Goal: Task Accomplishment & Management: Complete application form

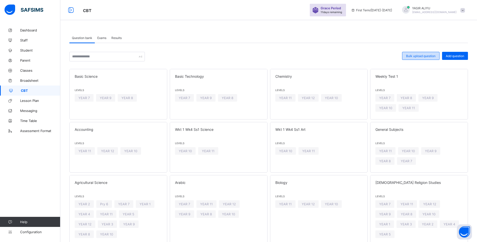
click at [428, 56] on span "Bulk upload question" at bounding box center [420, 56] width 29 height 4
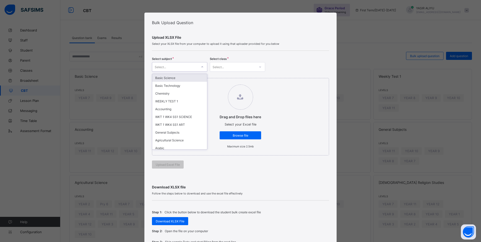
click at [201, 66] on icon at bounding box center [202, 66] width 3 height 5
click at [179, 100] on div "WEEKLY TEST 1" at bounding box center [179, 101] width 55 height 8
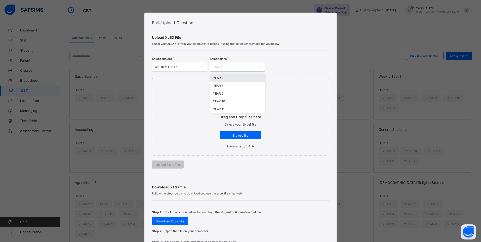
click at [227, 64] on div "Select..." at bounding box center [232, 66] width 45 height 7
click at [224, 109] on div "YEAR 11" at bounding box center [237, 109] width 55 height 8
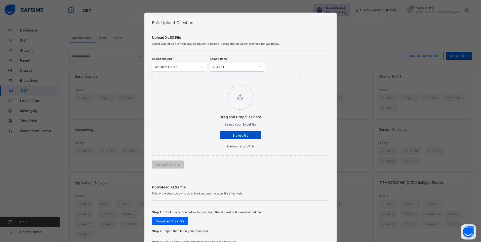
click at [234, 134] on span "Browse file" at bounding box center [240, 136] width 34 height 4
click at [215, 82] on input "Drag and Drop files here Select your Excel file Browse file Maximum size 2.5mb" at bounding box center [215, 82] width 0 height 0
type input "**********"
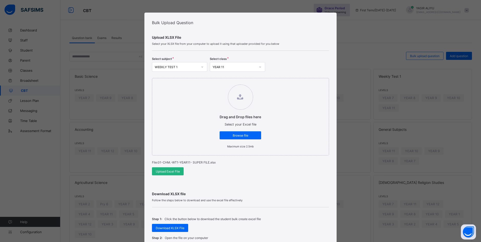
click at [169, 170] on span "Upload Excel File" at bounding box center [168, 172] width 24 height 4
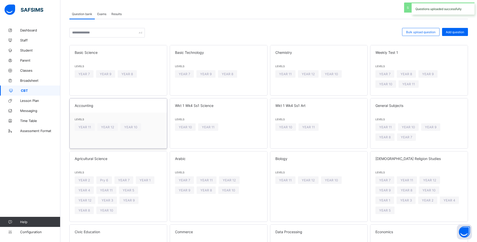
scroll to position [25, 0]
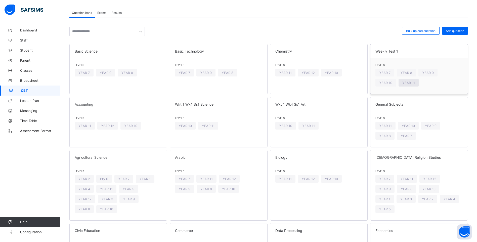
click at [399, 85] on div "YEAR 11" at bounding box center [409, 83] width 20 height 8
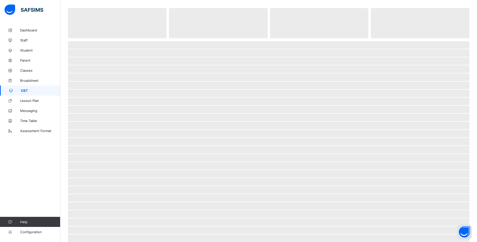
click at [386, 85] on span "‌" at bounding box center [269, 85] width 402 height 8
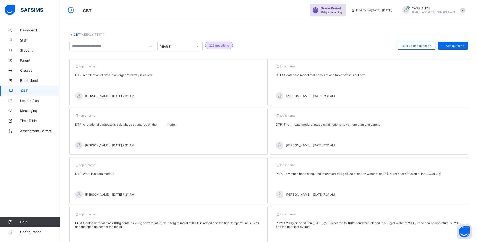
click at [75, 35] on link "CBT" at bounding box center [77, 35] width 6 height 4
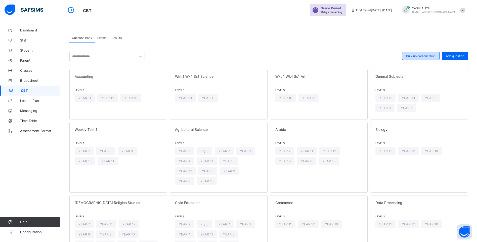
click at [428, 55] on span "Bulk upload question" at bounding box center [420, 56] width 29 height 4
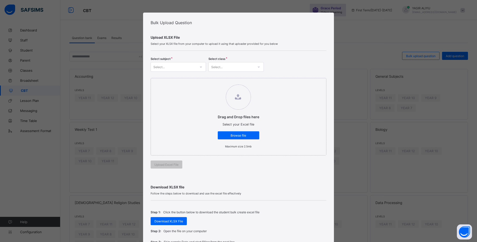
click at [201, 68] on div at bounding box center [201, 67] width 9 height 8
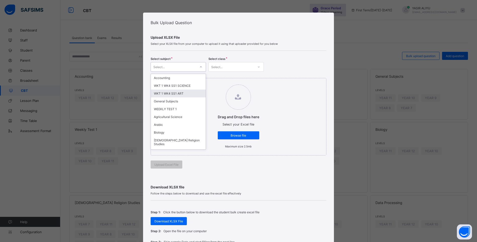
click at [189, 93] on div "WKT 1 WK4 SS1 ART" at bounding box center [178, 94] width 55 height 8
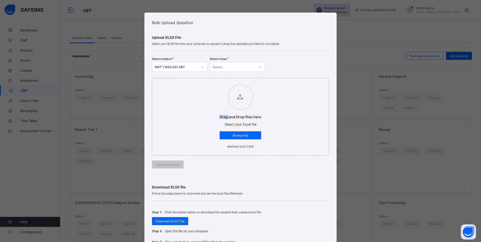
click at [189, 93] on div "Drag and Drop files here Select your Excel file Browse file Maximum size 2.5mb" at bounding box center [240, 116] width 177 height 77
click at [256, 66] on div at bounding box center [260, 67] width 9 height 8
click at [248, 85] on div "YEAR 11" at bounding box center [237, 86] width 55 height 8
click at [245, 134] on span "Browse file" at bounding box center [240, 136] width 34 height 4
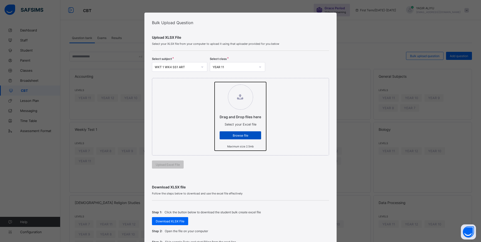
click at [215, 82] on input "Drag and Drop files here Select your Excel file Browse file Maximum size 2.5mb" at bounding box center [215, 82] width 0 height 0
type input "**********"
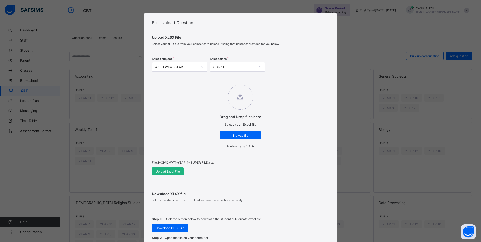
click at [166, 171] on span "Upload Excel File" at bounding box center [168, 172] width 24 height 4
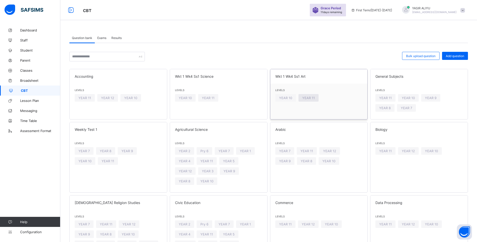
click at [315, 99] on span "YEAR 11" at bounding box center [308, 98] width 13 height 4
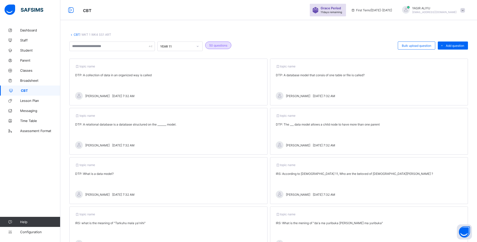
click at [42, 90] on span "CBT" at bounding box center [40, 91] width 39 height 4
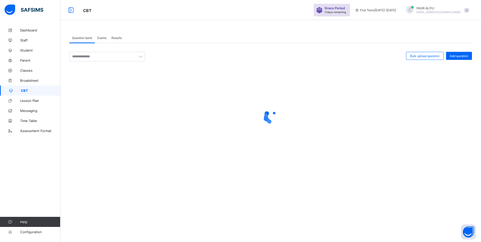
click at [104, 37] on span "Exams" at bounding box center [101, 38] width 9 height 4
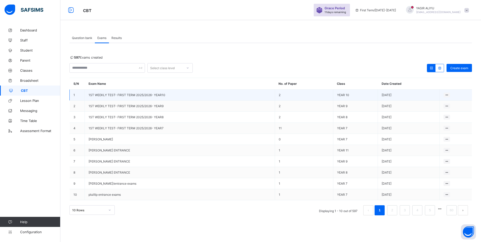
click at [162, 94] on span "1ST WEEKLY TEST- FIRST TERM 2025/2026- YEAR10" at bounding box center [127, 95] width 77 height 4
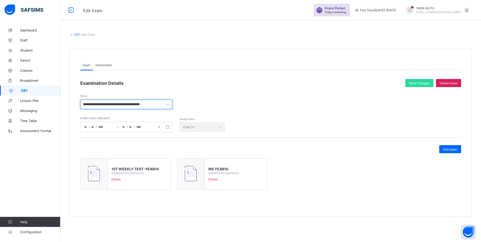
click at [165, 104] on input "**********" at bounding box center [126, 105] width 92 height 10
drag, startPoint x: 165, startPoint y: 104, endPoint x: 75, endPoint y: 105, distance: 89.8
click at [75, 105] on div "**********" at bounding box center [270, 133] width 402 height 168
click at [75, 34] on link "CBT" at bounding box center [77, 35] width 6 height 4
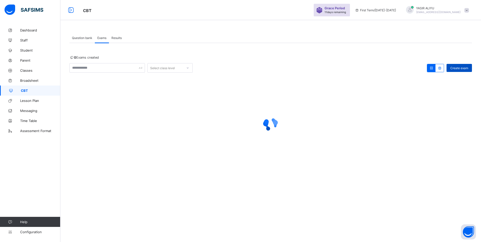
click at [455, 66] on span "Create exam" at bounding box center [459, 68] width 18 height 4
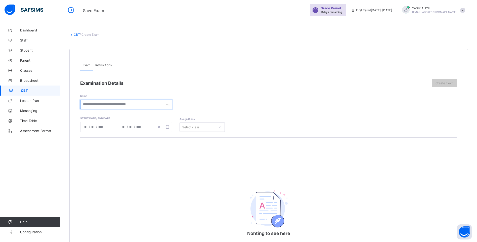
click at [92, 104] on input "text" at bounding box center [126, 105] width 92 height 10
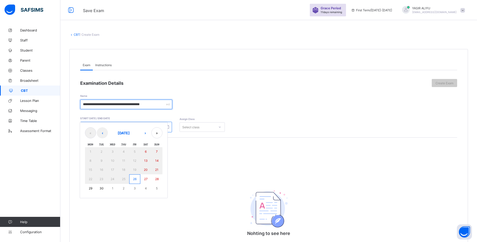
click at [166, 103] on div "**********" at bounding box center [126, 105] width 92 height 10
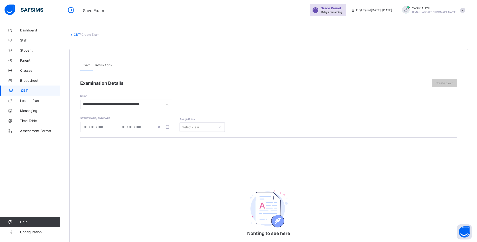
click at [166, 103] on div "**********" at bounding box center [126, 105] width 92 height 10
click at [167, 103] on div "**********" at bounding box center [126, 105] width 92 height 10
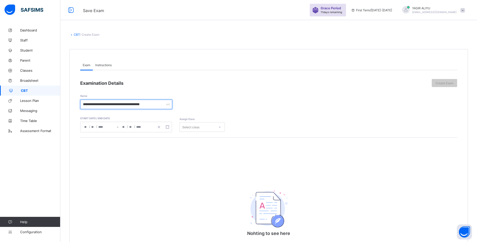
click at [167, 103] on div "**********" at bounding box center [126, 105] width 92 height 10
click at [167, 102] on input "**********" at bounding box center [126, 105] width 92 height 10
click at [167, 103] on div "**********" at bounding box center [126, 105] width 92 height 10
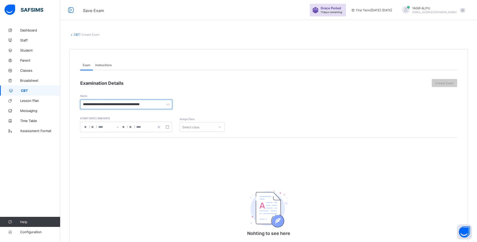
click at [167, 103] on div "**********" at bounding box center [126, 105] width 92 height 10
click at [166, 102] on input "**********" at bounding box center [126, 105] width 92 height 10
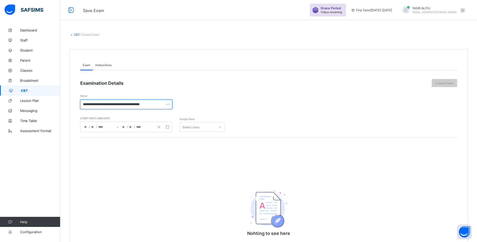
click at [166, 104] on input "**********" at bounding box center [126, 105] width 92 height 10
type input "**********"
click at [167, 127] on icon "button" at bounding box center [168, 127] width 4 height 4
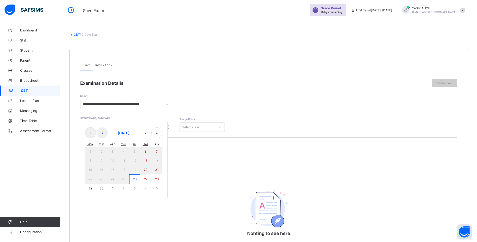
click at [133, 179] on button "26" at bounding box center [134, 179] width 11 height 10
type input "**********"
type input "*"
type input "**"
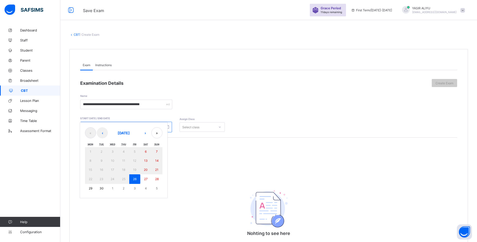
type input "****"
type input "**********"
type input "*"
type input "**"
type input "****"
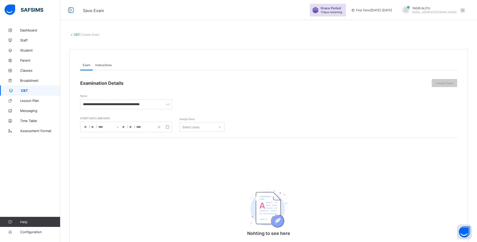
click at [220, 127] on icon at bounding box center [219, 126] width 3 height 5
click at [193, 162] on div "YEAR 11" at bounding box center [202, 164] width 45 height 8
click at [103, 64] on span "Instructions" at bounding box center [103, 65] width 16 height 4
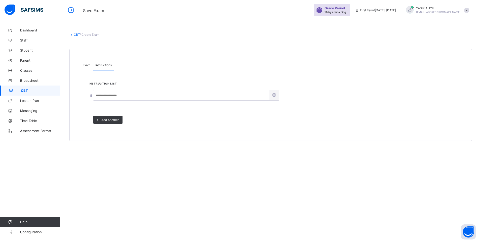
click at [102, 95] on input at bounding box center [181, 96] width 176 height 10
type input "***"
click at [87, 65] on span "Exam" at bounding box center [87, 65] width 8 height 4
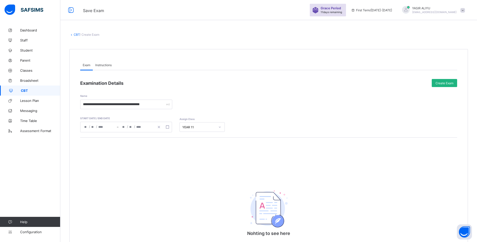
click at [446, 80] on div "Create Exam" at bounding box center [444, 83] width 25 height 8
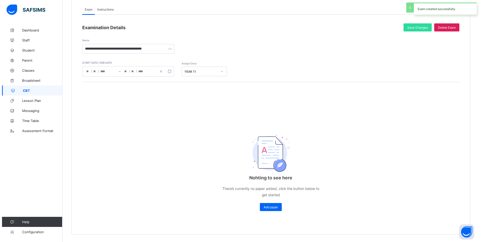
scroll to position [56, 0]
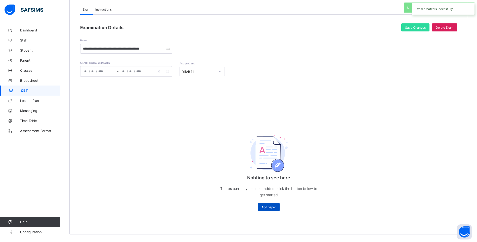
click at [271, 208] on span "Add paper" at bounding box center [269, 207] width 14 height 4
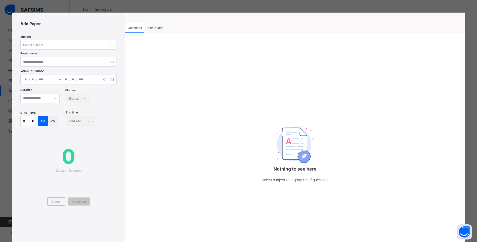
click at [157, 27] on span "Instructions" at bounding box center [155, 28] width 16 height 4
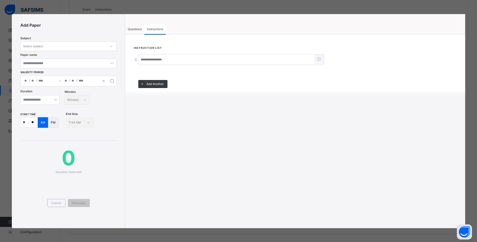
click at [147, 59] on input at bounding box center [226, 60] width 176 height 10
type input "*****"
click at [136, 29] on span "Questions" at bounding box center [135, 29] width 14 height 4
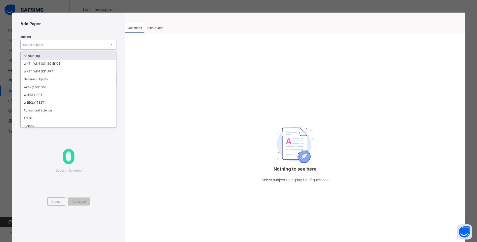
click at [110, 42] on div at bounding box center [111, 45] width 9 height 8
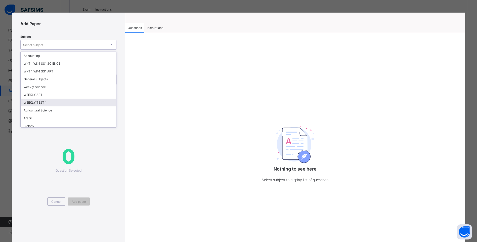
click at [65, 99] on div "WEEKLY TEST 1" at bounding box center [69, 103] width 96 height 8
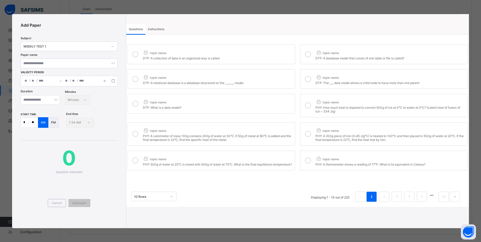
click at [133, 55] on icon at bounding box center [135, 54] width 6 height 6
click at [308, 53] on icon at bounding box center [308, 54] width 6 height 6
click at [136, 80] on icon at bounding box center [135, 79] width 6 height 6
click at [307, 78] on icon at bounding box center [308, 79] width 6 height 6
click at [135, 104] on icon at bounding box center [135, 104] width 6 height 6
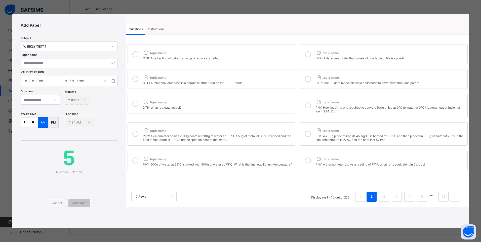
click at [309, 105] on icon at bounding box center [308, 105] width 6 height 6
click at [135, 134] on icon at bounding box center [135, 134] width 6 height 6
drag, startPoint x: 310, startPoint y: 133, endPoint x: 289, endPoint y: 144, distance: 24.0
click at [309, 134] on icon at bounding box center [308, 134] width 6 height 6
drag, startPoint x: 135, startPoint y: 162, endPoint x: 243, endPoint y: 161, distance: 108.1
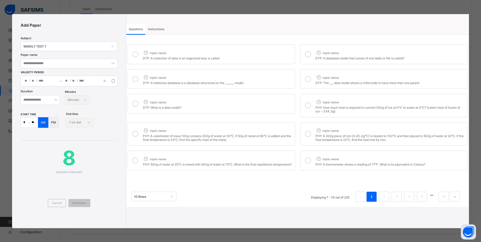
click at [136, 162] on icon at bounding box center [135, 160] width 6 height 6
click at [310, 160] on icon at bounding box center [308, 160] width 6 height 6
click at [380, 198] on li "2" at bounding box center [384, 197] width 10 height 10
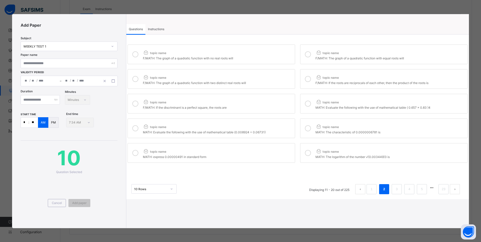
click at [135, 53] on icon at bounding box center [135, 54] width 6 height 6
click at [306, 54] on icon at bounding box center [308, 54] width 6 height 6
click at [135, 77] on icon at bounding box center [135, 79] width 6 height 6
click at [309, 80] on icon at bounding box center [308, 79] width 6 height 6
click at [137, 103] on icon at bounding box center [135, 104] width 6 height 6
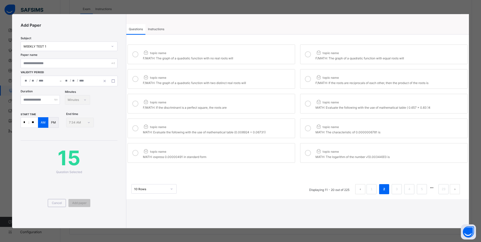
drag, startPoint x: 308, startPoint y: 103, endPoint x: 278, endPoint y: 116, distance: 33.0
click at [307, 104] on icon at bounding box center [308, 104] width 6 height 6
click at [135, 128] on icon at bounding box center [135, 128] width 6 height 6
click at [307, 126] on icon at bounding box center [308, 128] width 6 height 6
click at [135, 151] on icon at bounding box center [135, 153] width 6 height 6
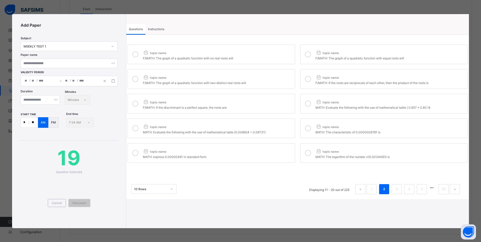
click at [305, 153] on icon at bounding box center [308, 153] width 6 height 6
click at [395, 188] on link "3" at bounding box center [396, 189] width 5 height 7
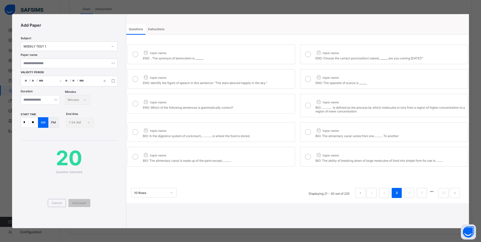
click at [134, 53] on icon at bounding box center [135, 54] width 6 height 6
click at [307, 53] on icon at bounding box center [308, 54] width 6 height 6
click at [133, 79] on icon at bounding box center [135, 79] width 6 height 6
drag, startPoint x: 306, startPoint y: 79, endPoint x: 293, endPoint y: 84, distance: 13.9
click at [303, 81] on label "topic name ENG: The opposite of scarce is ______" at bounding box center [383, 79] width 167 height 20
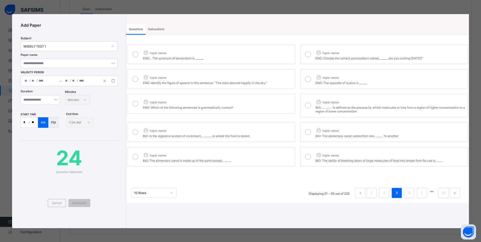
click at [136, 103] on icon at bounding box center [135, 104] width 6 height 6
drag, startPoint x: 307, startPoint y: 106, endPoint x: 220, endPoint y: 122, distance: 88.8
click at [300, 108] on div "topic name ENG: . The synonym of benevolent is ______. topic name ENG: Choose t…" at bounding box center [297, 105] width 343 height 124
click at [137, 131] on icon at bounding box center [135, 132] width 6 height 6
click at [308, 131] on icon at bounding box center [308, 132] width 6 height 6
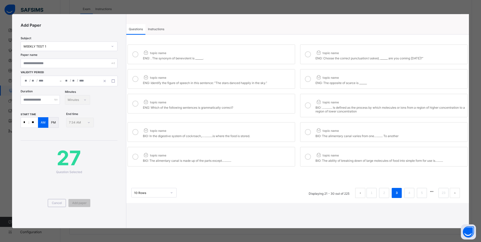
click at [134, 157] on icon at bounding box center [135, 157] width 6 height 6
click at [306, 157] on icon at bounding box center [308, 157] width 6 height 6
click at [408, 190] on link "4" at bounding box center [409, 193] width 5 height 7
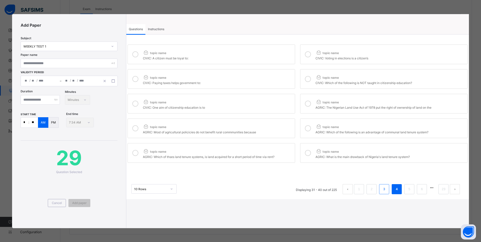
click at [384, 188] on link "3" at bounding box center [384, 189] width 5 height 7
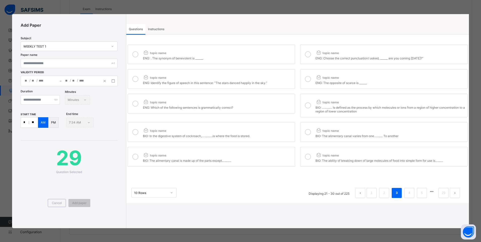
click at [308, 156] on icon at bounding box center [308, 157] width 6 height 6
click at [133, 156] on icon at bounding box center [135, 157] width 6 height 6
click at [309, 134] on icon at bounding box center [308, 132] width 6 height 6
click at [135, 131] on icon at bounding box center [135, 132] width 6 height 6
click at [308, 105] on icon at bounding box center [308, 105] width 6 height 6
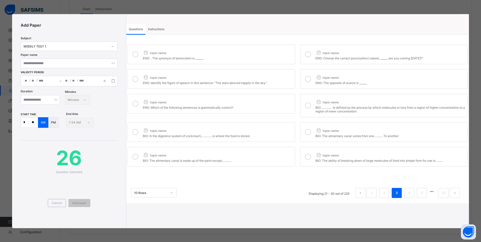
click at [134, 131] on icon at bounding box center [135, 132] width 6 height 6
click at [309, 132] on icon at bounding box center [308, 132] width 6 height 6
click at [134, 157] on icon at bounding box center [135, 157] width 6 height 6
click at [305, 156] on icon at bounding box center [308, 157] width 6 height 6
click at [405, 192] on li "4" at bounding box center [409, 193] width 10 height 10
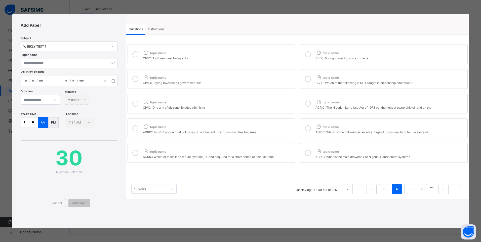
click at [134, 55] on icon at bounding box center [135, 54] width 6 height 6
click at [307, 55] on icon at bounding box center [308, 54] width 6 height 6
click at [135, 79] on icon at bounding box center [135, 79] width 6 height 6
click at [306, 78] on icon at bounding box center [308, 79] width 6 height 6
click at [135, 104] on icon at bounding box center [135, 104] width 6 height 6
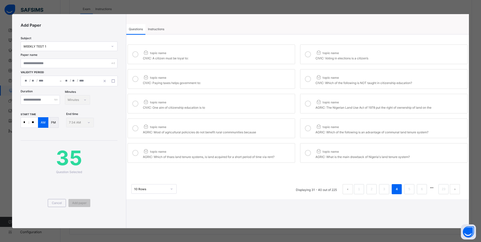
click at [304, 103] on div at bounding box center [308, 104] width 10 height 12
click at [133, 128] on icon at bounding box center [135, 128] width 6 height 6
click at [308, 128] on icon at bounding box center [308, 128] width 6 height 6
click at [134, 153] on icon at bounding box center [135, 153] width 6 height 6
click at [305, 154] on icon at bounding box center [308, 153] width 6 height 6
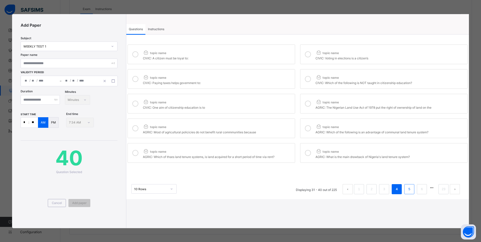
click at [405, 187] on li "5" at bounding box center [409, 189] width 10 height 10
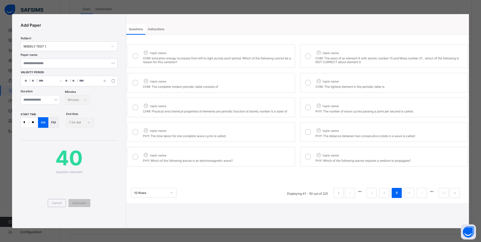
click at [134, 57] on icon at bounding box center [135, 56] width 6 height 6
click at [305, 57] on icon at bounding box center [308, 56] width 6 height 6
click at [138, 84] on icon at bounding box center [135, 83] width 6 height 6
click at [308, 84] on icon at bounding box center [308, 83] width 6 height 6
click at [136, 106] on icon at bounding box center [135, 107] width 6 height 6
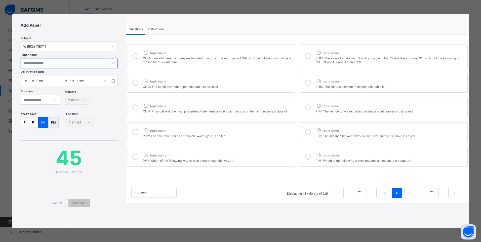
click at [71, 64] on input "text" at bounding box center [69, 64] width 97 height 10
paste input "**********"
drag, startPoint x: 55, startPoint y: 63, endPoint x: 93, endPoint y: 63, distance: 37.2
click at [93, 63] on input "**********" at bounding box center [69, 64] width 97 height 10
click at [75, 63] on input "**********" at bounding box center [69, 64] width 97 height 10
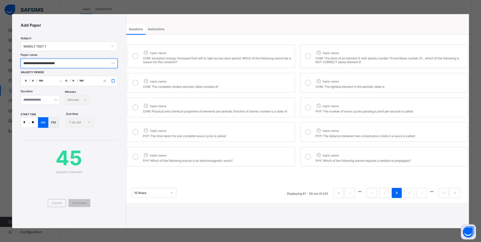
type input "**********"
click at [115, 82] on rect "button" at bounding box center [113, 80] width 3 height 3
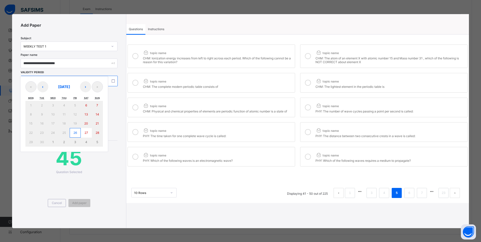
click at [75, 135] on button "26" at bounding box center [75, 133] width 11 height 10
click at [75, 134] on abbr "26" at bounding box center [75, 133] width 4 height 4
type input "**********"
type input "*"
type input "**"
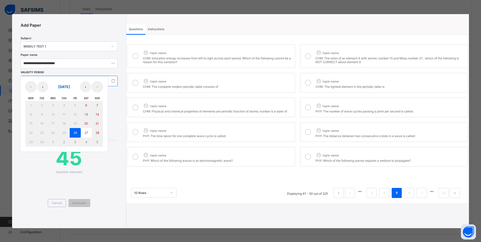
type input "****"
type input "**********"
type input "*"
type input "**"
type input "****"
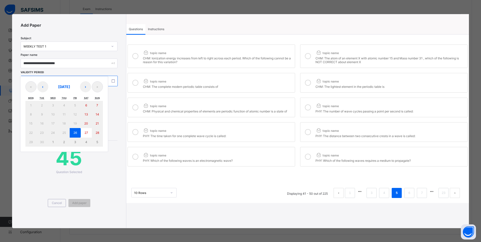
type input "**"
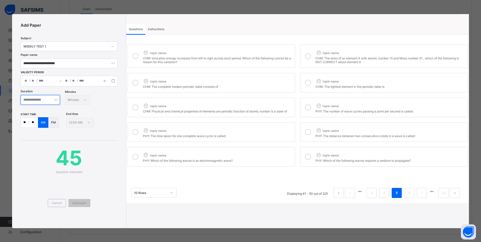
click at [59, 99] on input "number" at bounding box center [40, 100] width 39 height 10
type input "**"
click at [25, 123] on input "**" at bounding box center [25, 122] width 8 height 10
type input "**"
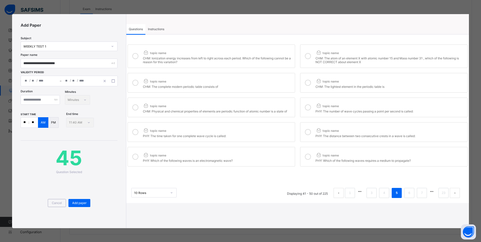
click at [33, 121] on input "**" at bounding box center [33, 122] width 9 height 10
type input "**"
click at [82, 201] on div "Add paper" at bounding box center [79, 203] width 22 height 8
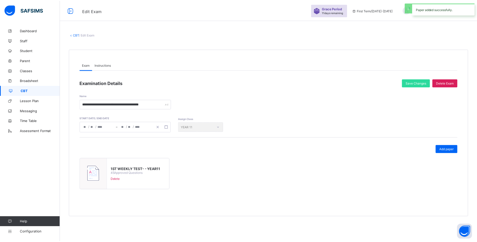
scroll to position [0, 0]
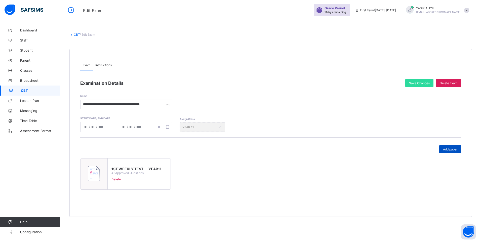
click at [444, 149] on span "Add paper" at bounding box center [450, 149] width 14 height 4
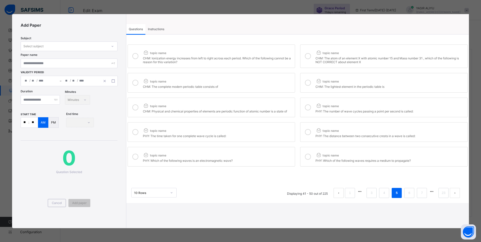
click at [158, 28] on span "Instructions" at bounding box center [156, 29] width 16 height 4
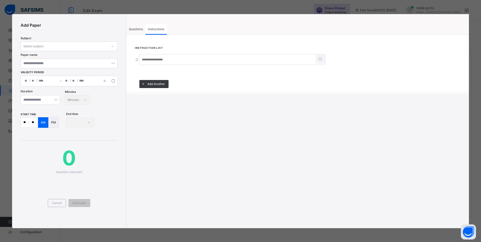
click at [143, 58] on input at bounding box center [227, 60] width 176 height 10
type input "*****"
click at [137, 28] on span "Questions" at bounding box center [136, 29] width 14 height 4
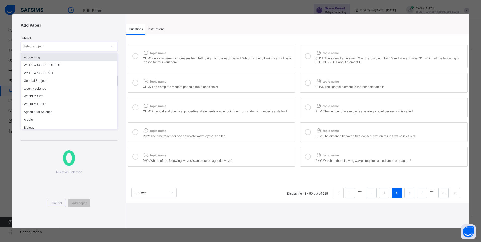
click at [115, 45] on div at bounding box center [112, 46] width 9 height 8
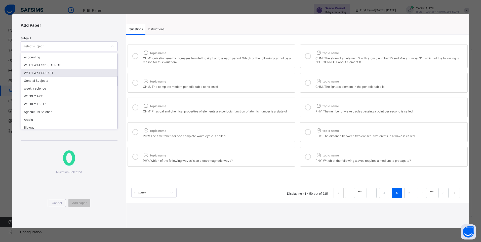
click at [72, 71] on div "WKT 1 WK4 SS1 ART" at bounding box center [69, 73] width 96 height 8
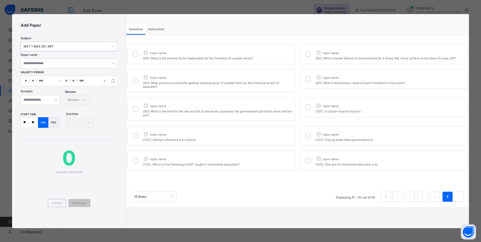
click at [134, 55] on icon at bounding box center [135, 54] width 6 height 6
click at [307, 54] on icon at bounding box center [308, 54] width 6 height 6
click at [138, 81] on icon at bounding box center [135, 81] width 6 height 6
drag, startPoint x: 308, startPoint y: 77, endPoint x: 298, endPoint y: 85, distance: 12.6
click at [307, 79] on icon at bounding box center [308, 79] width 6 height 6
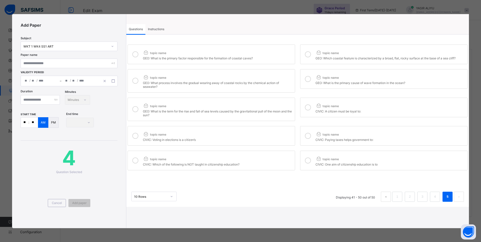
click at [136, 110] on icon at bounding box center [135, 109] width 6 height 6
click at [51, 204] on div "Cancel" at bounding box center [57, 203] width 18 height 8
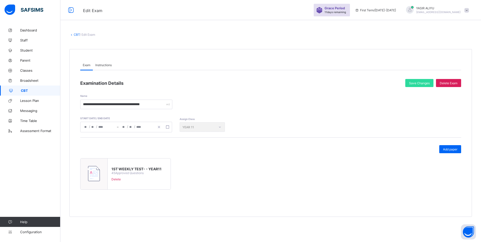
click at [28, 88] on link "CBT" at bounding box center [30, 91] width 60 height 10
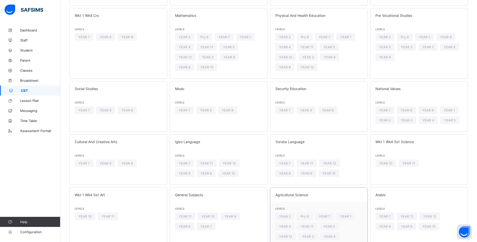
scroll to position [251, 0]
click at [105, 213] on span "YEAR 11" at bounding box center [108, 215] width 13 height 4
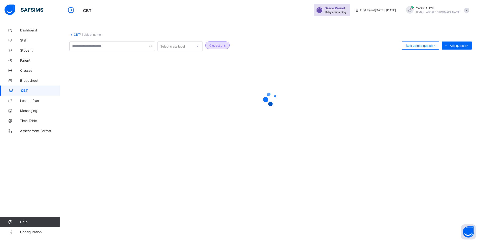
click at [105, 184] on div "CBT / Subject name Select class level 0 questions Bulk upload question Add ques…" at bounding box center [270, 121] width 420 height 242
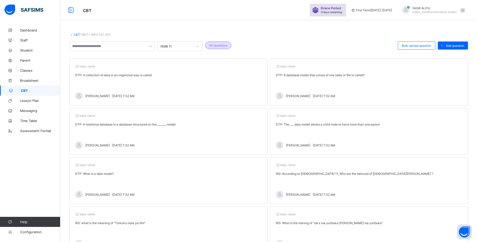
click at [32, 91] on span "CBT" at bounding box center [40, 91] width 39 height 4
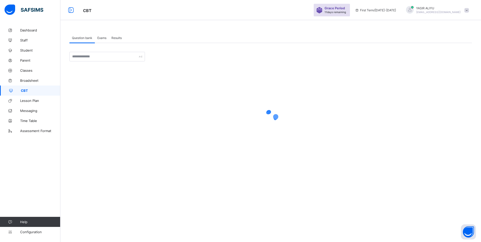
click at [102, 37] on span "Exams" at bounding box center [101, 38] width 9 height 4
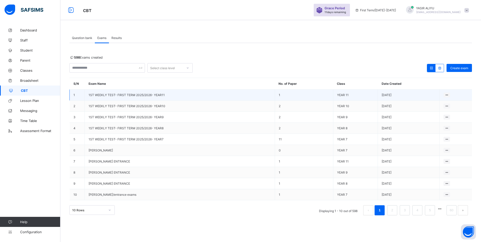
click at [109, 95] on span "1ST WEEKLY TEST- FIRST TERM 2025/2026- YEAR11" at bounding box center [127, 95] width 76 height 4
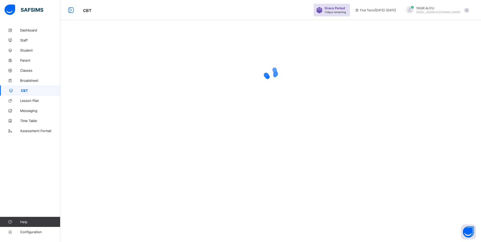
click at [109, 95] on div at bounding box center [270, 73] width 420 height 96
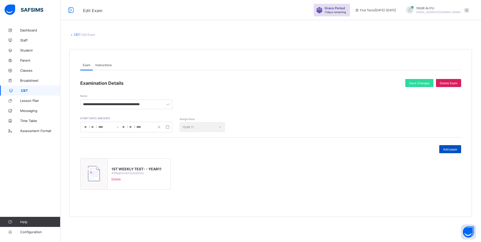
click at [450, 146] on div "Add paper" at bounding box center [450, 149] width 22 height 8
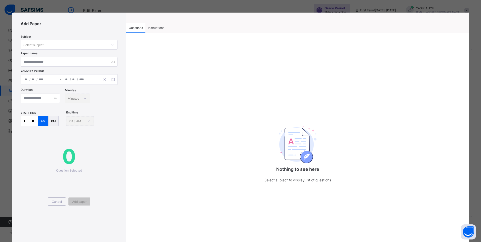
click at [98, 45] on div "Select subject" at bounding box center [64, 44] width 87 height 7
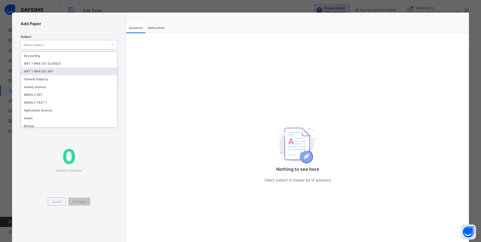
click at [87, 71] on div "WKT 1 WK4 SS1 ART" at bounding box center [69, 71] width 96 height 8
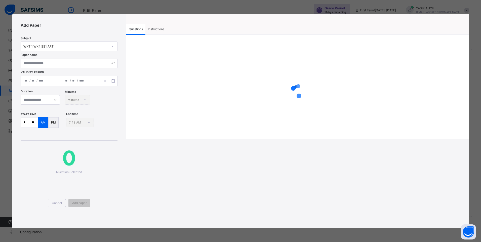
click at [87, 71] on span at bounding box center [82, 72] width 41 height 3
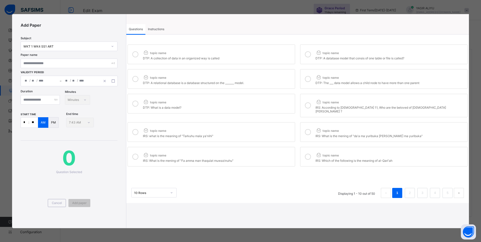
click at [136, 52] on icon at bounding box center [135, 54] width 6 height 6
click at [307, 54] on icon at bounding box center [308, 54] width 6 height 6
click at [138, 79] on icon at bounding box center [135, 79] width 6 height 6
drag, startPoint x: 309, startPoint y: 78, endPoint x: 192, endPoint y: 112, distance: 121.0
click at [307, 79] on icon at bounding box center [308, 79] width 6 height 6
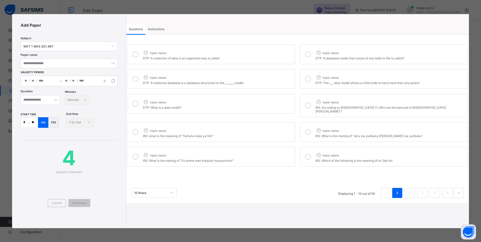
click at [135, 103] on icon at bounding box center [135, 104] width 6 height 6
click at [309, 102] on icon at bounding box center [308, 105] width 6 height 6
drag, startPoint x: 136, startPoint y: 126, endPoint x: 150, endPoint y: 130, distance: 14.6
click at [136, 129] on icon at bounding box center [135, 132] width 6 height 6
click at [309, 129] on icon at bounding box center [308, 132] width 6 height 6
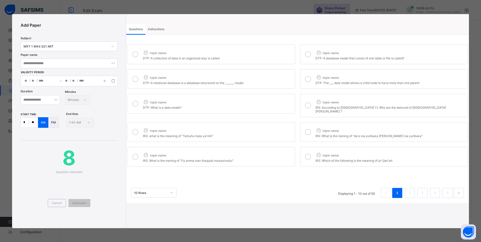
drag, startPoint x: 136, startPoint y: 151, endPoint x: 273, endPoint y: 146, distance: 137.7
click at [140, 152] on div at bounding box center [135, 157] width 10 height 12
drag, startPoint x: 307, startPoint y: 152, endPoint x: 325, endPoint y: 163, distance: 21.6
click at [308, 154] on icon at bounding box center [308, 157] width 6 height 6
click at [410, 190] on link "2" at bounding box center [409, 193] width 5 height 7
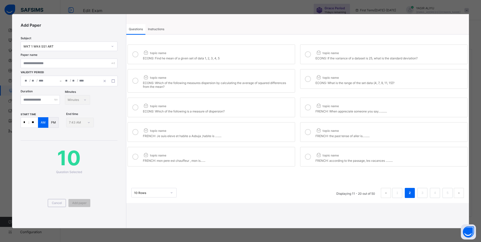
click at [135, 53] on icon at bounding box center [135, 54] width 6 height 6
click at [309, 53] on icon at bounding box center [308, 54] width 6 height 6
drag, startPoint x: 135, startPoint y: 82, endPoint x: 176, endPoint y: 85, distance: 41.6
click at [140, 84] on div at bounding box center [135, 80] width 10 height 15
click at [306, 79] on icon at bounding box center [308, 79] width 6 height 6
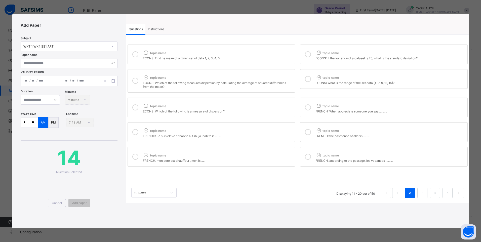
click at [132, 109] on div at bounding box center [135, 108] width 10 height 12
drag, startPoint x: 310, startPoint y: 108, endPoint x: 296, endPoint y: 117, distance: 16.7
click at [310, 108] on icon at bounding box center [308, 107] width 6 height 6
click at [135, 134] on icon at bounding box center [135, 132] width 6 height 6
click at [307, 133] on icon at bounding box center [308, 132] width 6 height 6
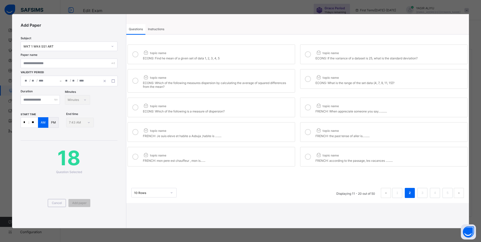
click at [134, 157] on icon at bounding box center [135, 157] width 6 height 6
click at [307, 156] on icon at bounding box center [308, 157] width 6 height 6
click at [419, 189] on li "3" at bounding box center [422, 193] width 10 height 10
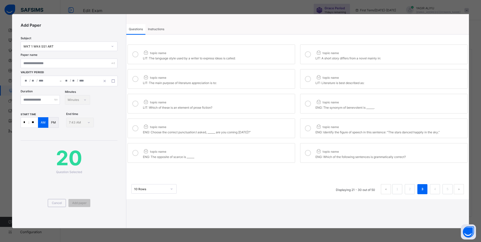
click at [133, 54] on icon at bounding box center [135, 54] width 6 height 6
click at [309, 54] on icon at bounding box center [308, 54] width 6 height 6
click at [132, 78] on div at bounding box center [135, 79] width 10 height 12
click at [309, 79] on icon at bounding box center [308, 79] width 6 height 6
click at [135, 105] on icon at bounding box center [135, 104] width 6 height 6
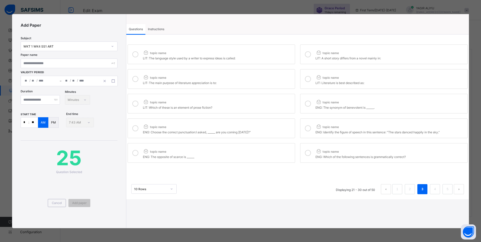
click at [309, 104] on icon at bounding box center [308, 104] width 6 height 6
click at [135, 128] on icon at bounding box center [135, 128] width 6 height 6
click at [309, 127] on icon at bounding box center [308, 128] width 6 height 6
drag, startPoint x: 135, startPoint y: 152, endPoint x: 262, endPoint y: 155, distance: 127.3
click at [140, 152] on div at bounding box center [135, 153] width 10 height 12
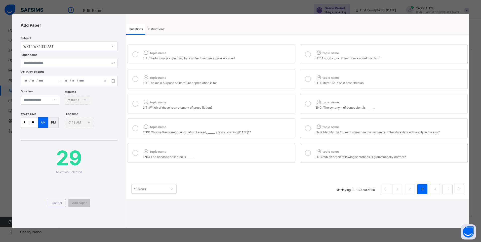
click at [309, 152] on icon at bounding box center [308, 153] width 6 height 6
click at [431, 188] on li "4" at bounding box center [435, 189] width 10 height 10
click at [136, 54] on icon at bounding box center [135, 54] width 6 height 6
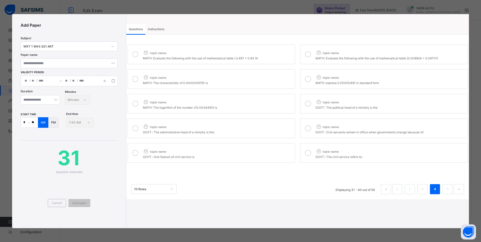
click at [306, 54] on icon at bounding box center [308, 54] width 6 height 6
drag, startPoint x: 132, startPoint y: 79, endPoint x: 153, endPoint y: 79, distance: 20.9
click at [133, 79] on icon at bounding box center [135, 79] width 6 height 6
click at [309, 80] on icon at bounding box center [308, 79] width 6 height 6
click at [137, 103] on icon at bounding box center [135, 104] width 6 height 6
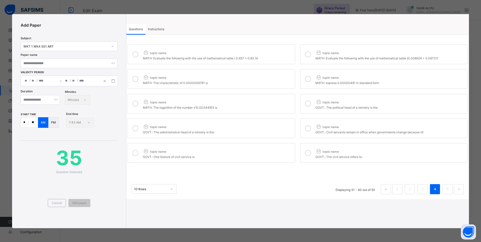
click at [309, 105] on icon at bounding box center [308, 104] width 6 height 6
click at [136, 129] on icon at bounding box center [135, 128] width 6 height 6
drag, startPoint x: 308, startPoint y: 127, endPoint x: 289, endPoint y: 136, distance: 20.8
click at [307, 129] on icon at bounding box center [308, 128] width 6 height 6
click at [135, 150] on icon at bounding box center [135, 153] width 6 height 6
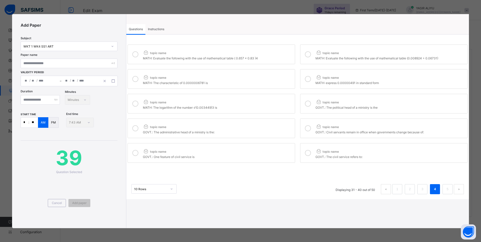
click at [307, 153] on icon at bounding box center [308, 153] width 6 height 6
click at [446, 188] on link "5" at bounding box center [447, 189] width 5 height 7
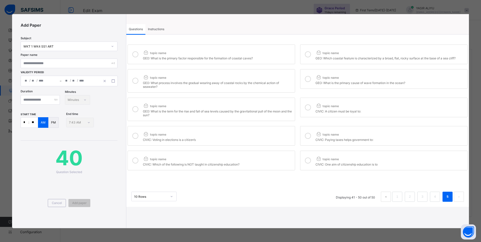
click at [136, 55] on icon at bounding box center [135, 54] width 6 height 6
click at [306, 56] on icon at bounding box center [308, 54] width 6 height 6
click at [136, 79] on icon at bounding box center [135, 81] width 6 height 6
click at [311, 80] on div at bounding box center [308, 79] width 10 height 12
click at [135, 109] on icon at bounding box center [135, 109] width 6 height 6
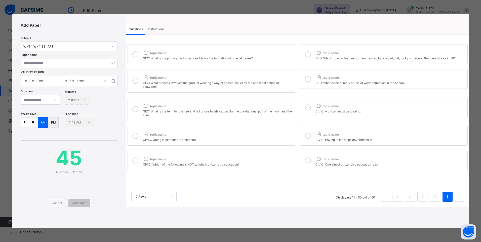
click at [307, 106] on icon at bounding box center [308, 107] width 6 height 6
click at [138, 136] on icon at bounding box center [135, 136] width 6 height 6
drag, startPoint x: 309, startPoint y: 136, endPoint x: 289, endPoint y: 143, distance: 21.2
click at [307, 137] on icon at bounding box center [308, 136] width 6 height 6
click at [134, 160] on icon at bounding box center [135, 160] width 6 height 6
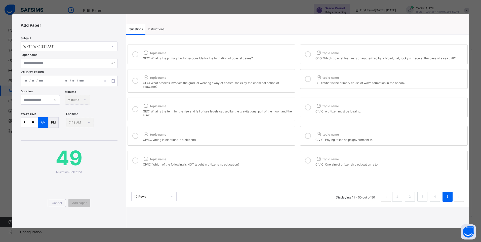
click at [308, 160] on icon at bounding box center [308, 160] width 6 height 6
click at [81, 63] on input "text" at bounding box center [69, 64] width 97 height 10
paste input "**********"
drag, startPoint x: 56, startPoint y: 63, endPoint x: 94, endPoint y: 64, distance: 37.7
click at [94, 64] on input "**********" at bounding box center [69, 64] width 97 height 10
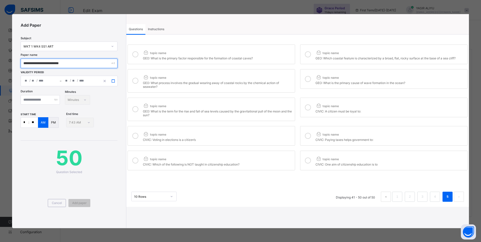
type input "**********"
click at [115, 80] on icon "button" at bounding box center [113, 81] width 4 height 4
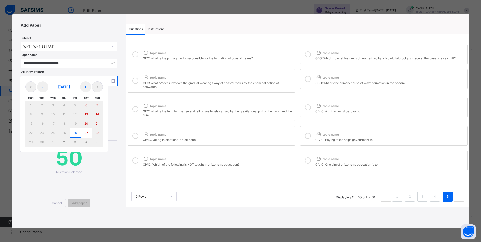
click at [77, 133] on abbr "26" at bounding box center [75, 133] width 4 height 4
type input "**********"
type input "*"
type input "**"
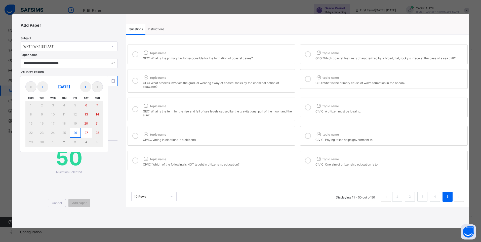
type input "****"
type input "**********"
type input "*"
type input "**"
type input "****"
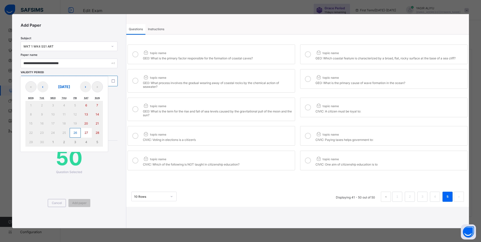
type input "**"
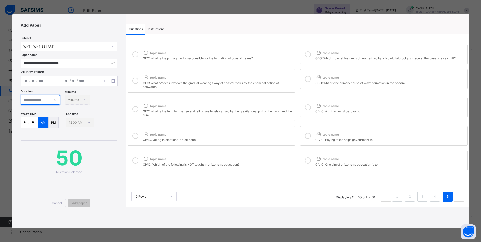
click at [51, 99] on input "number" at bounding box center [40, 100] width 39 height 10
type input "**"
click at [25, 123] on input "**" at bounding box center [25, 122] width 8 height 10
type input "**"
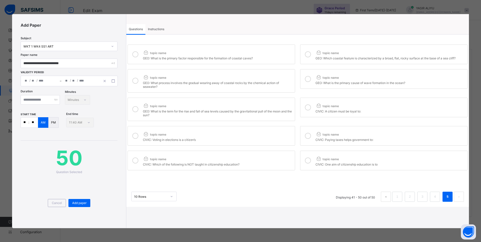
click at [34, 123] on input "**" at bounding box center [33, 122] width 9 height 10
type input "**"
click at [157, 28] on span "Instructions" at bounding box center [156, 29] width 16 height 4
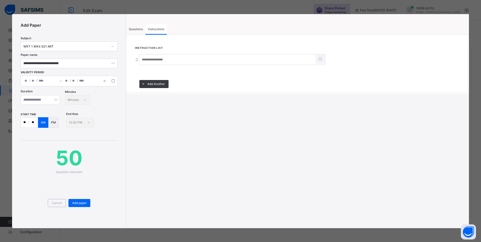
click at [148, 59] on input at bounding box center [227, 60] width 176 height 10
type input "***"
click at [84, 203] on span "Add paper" at bounding box center [79, 203] width 14 height 4
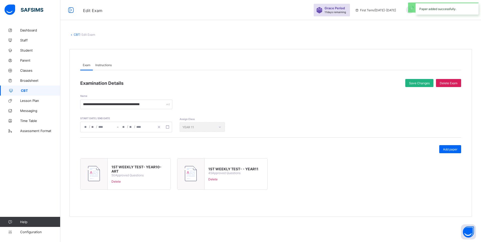
click at [412, 83] on span "Save Changes" at bounding box center [419, 83] width 21 height 4
